Goal: Task Accomplishment & Management: Manage account settings

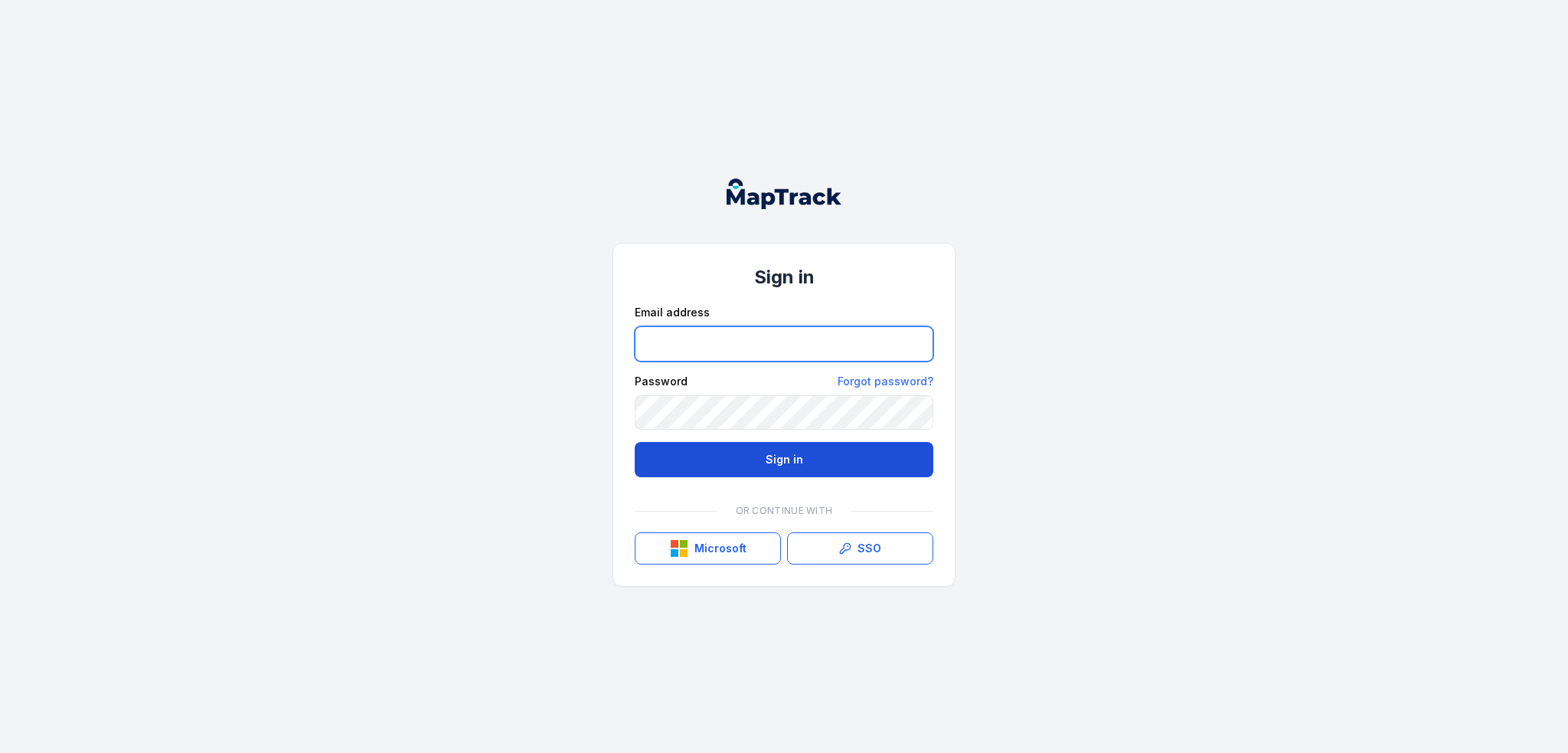
type input "**********"
click at [796, 459] on button "Sign in" at bounding box center [784, 460] width 298 height 35
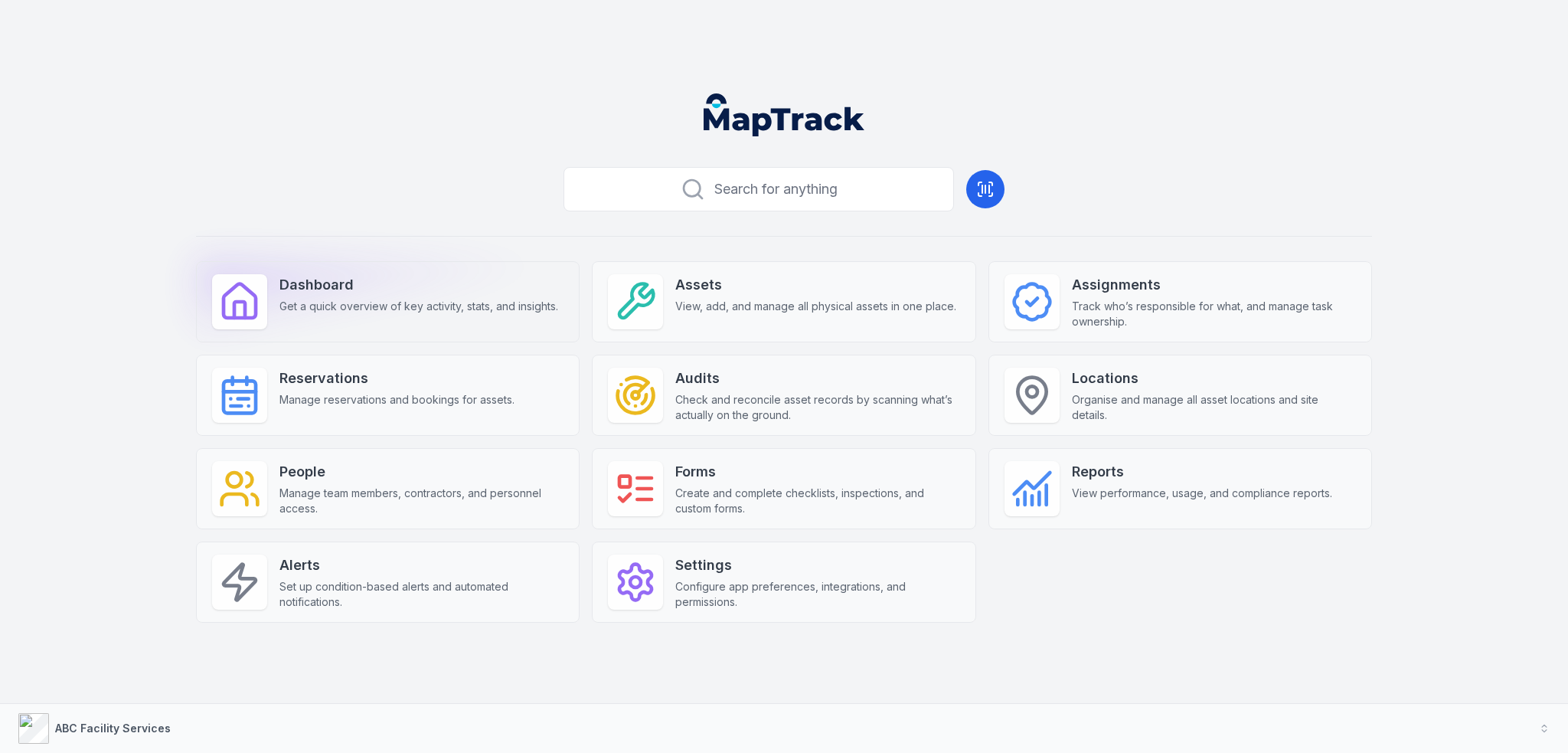
click at [469, 313] on span "Get a quick overview of key activity, stats, and insights." at bounding box center [419, 306] width 279 height 16
